Goal: Find specific page/section: Find specific page/section

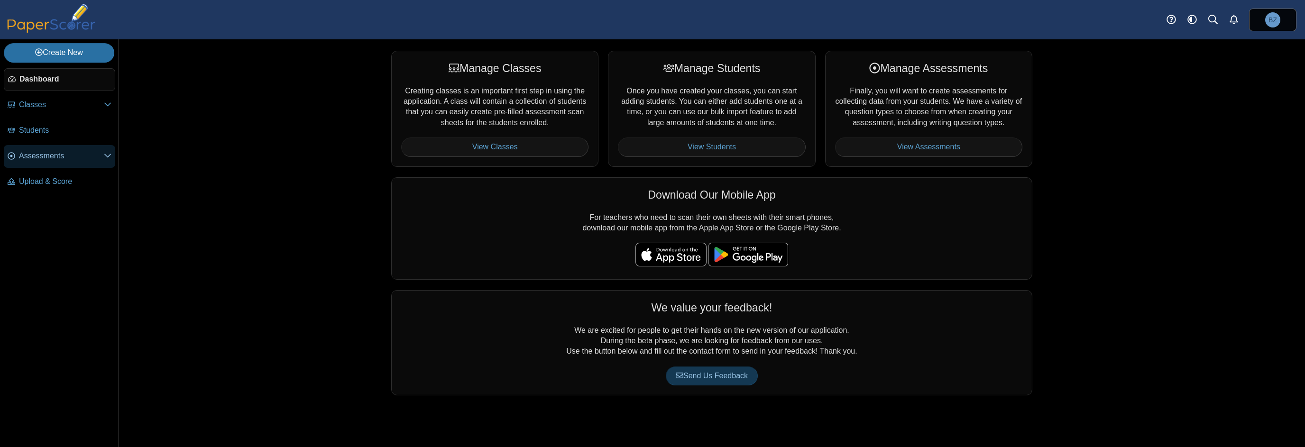
click at [44, 151] on span "Assessments" at bounding box center [61, 156] width 85 height 10
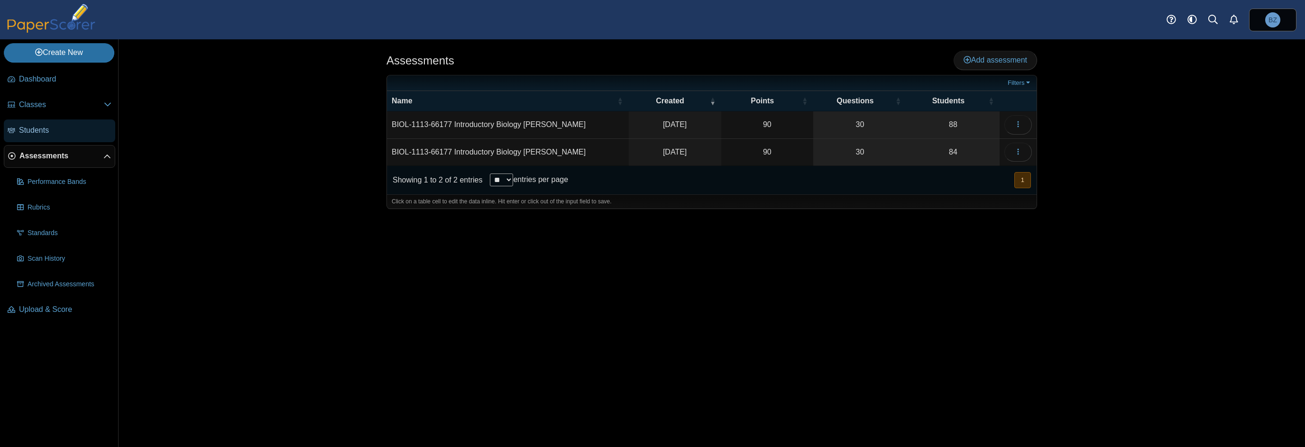
click at [40, 129] on span "Students" at bounding box center [65, 130] width 92 height 10
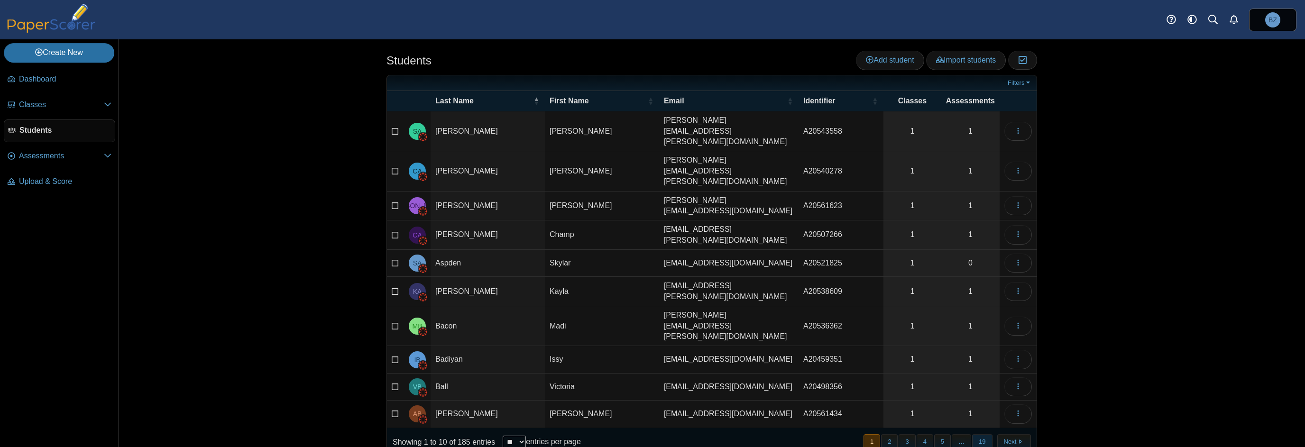
click at [979, 434] on button "19" at bounding box center [982, 442] width 20 height 16
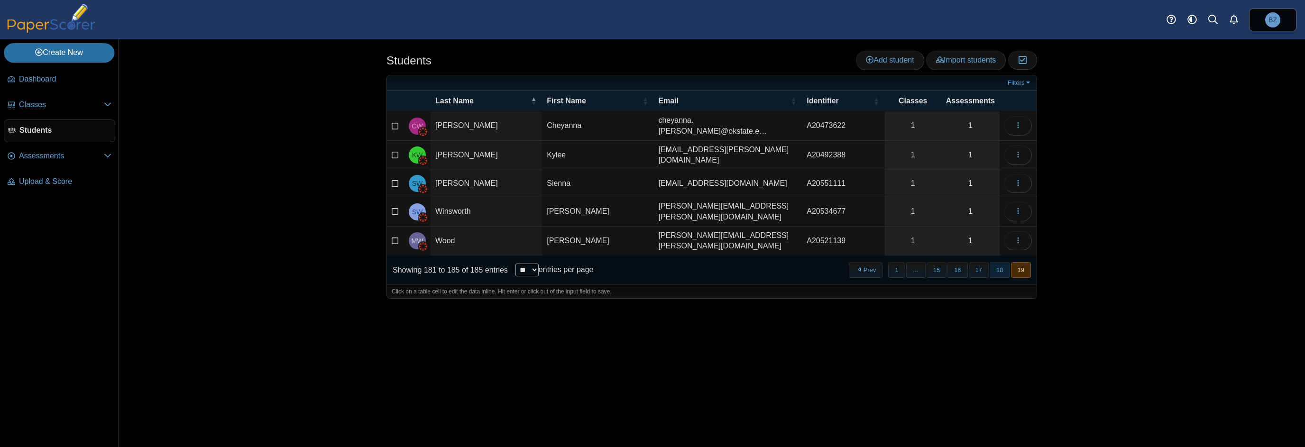
click at [995, 262] on button "18" at bounding box center [1000, 270] width 20 height 16
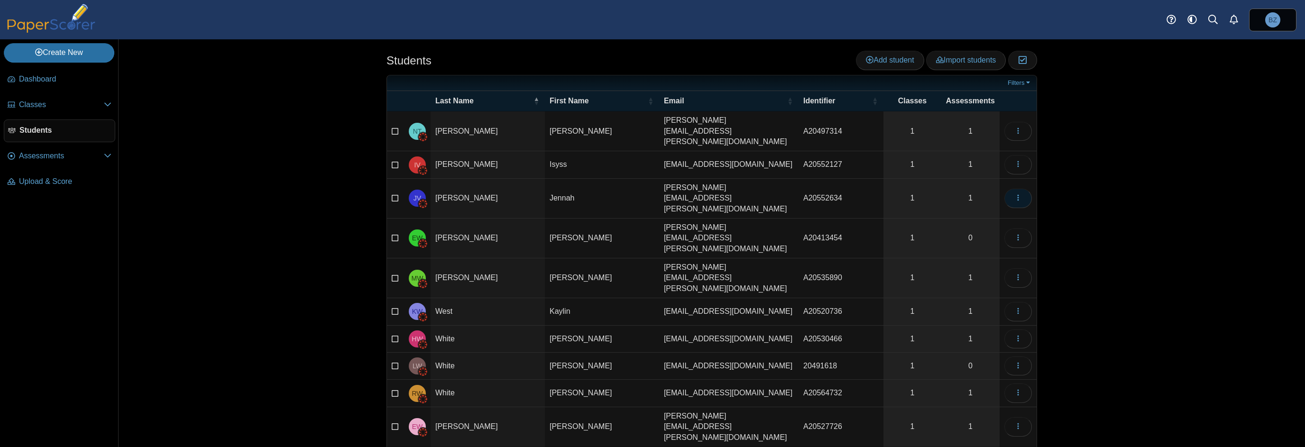
click at [1029, 189] on button "button" at bounding box center [1018, 198] width 28 height 19
click at [982, 231] on link "View assessments" at bounding box center [976, 228] width 114 height 14
